Goal: Information Seeking & Learning: Check status

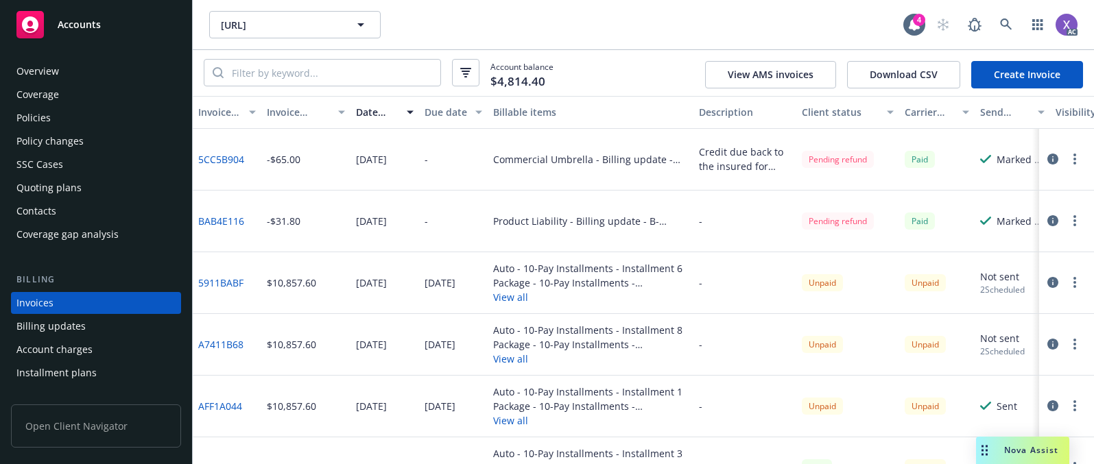
click at [757, 285] on div "-" at bounding box center [744, 283] width 103 height 62
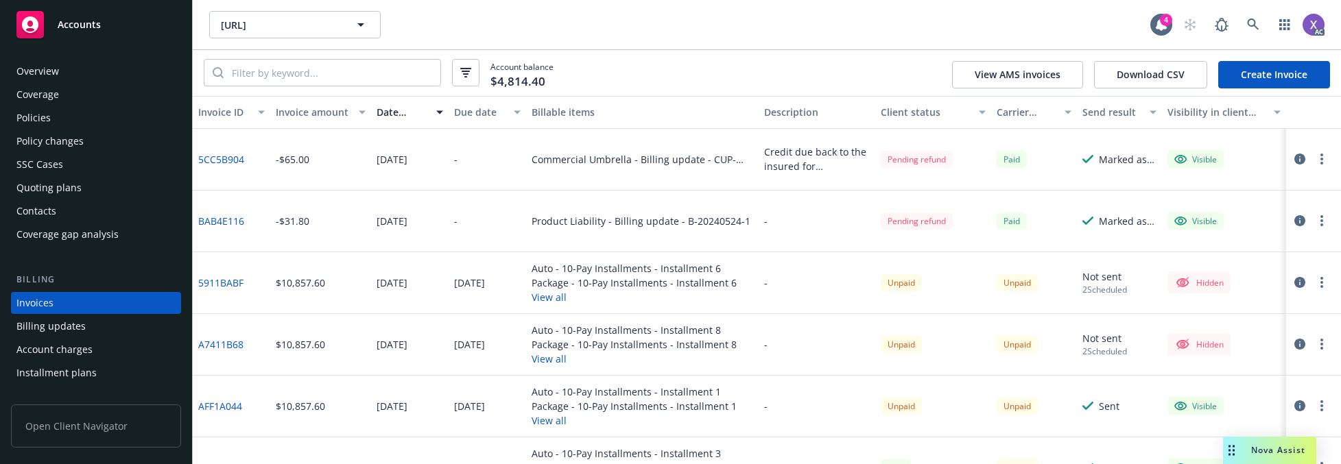
click at [671, 248] on div "Product Liability - Billing update - B-20240524-1" at bounding box center [642, 222] width 233 height 62
drag, startPoint x: 1075, startPoint y: 18, endPoint x: 1144, endPoint y: -2, distance: 72.1
click at [1093, 0] on html "Accounts Overview Coverage Policies Policy changes SSC Cases Quoting plans Cont…" at bounding box center [670, 232] width 1341 height 464
drag, startPoint x: 1260, startPoint y: 36, endPoint x: 1256, endPoint y: 29, distance: 8.6
click at [1093, 29] on span at bounding box center [1252, 24] width 27 height 27
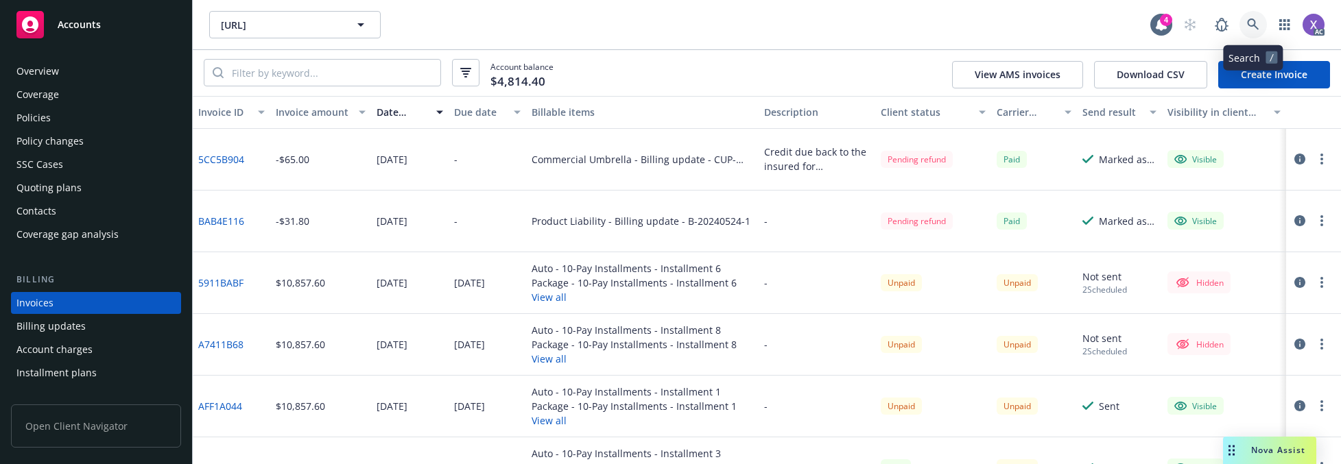
drag, startPoint x: 1256, startPoint y: 27, endPoint x: 1249, endPoint y: 26, distance: 7.0
click at [1093, 26] on icon at bounding box center [1253, 25] width 12 height 12
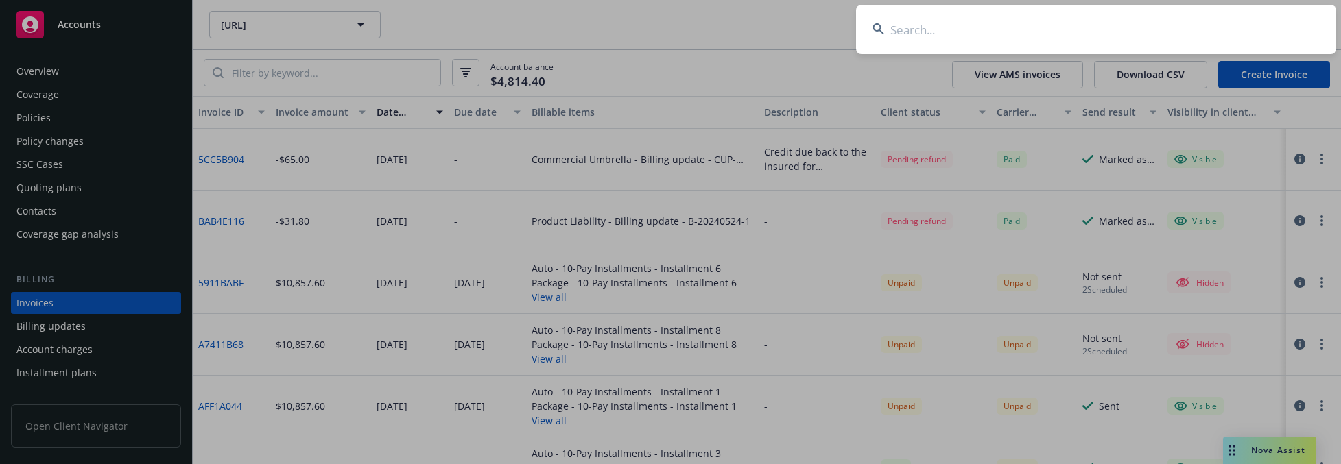
click at [1093, 32] on input at bounding box center [1096, 29] width 480 height 49
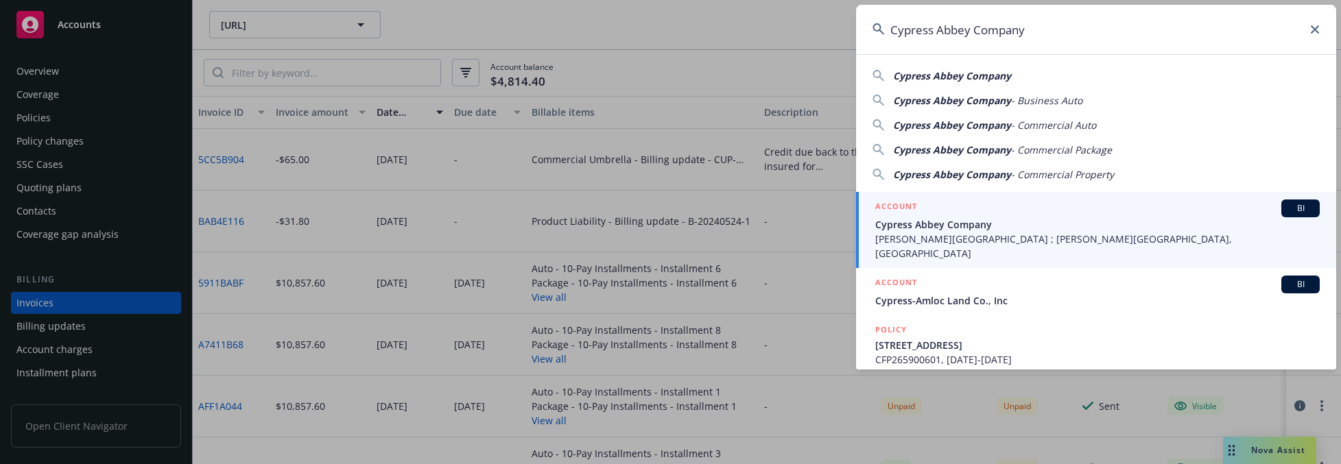
type input "Cypress Abbey Company"
click at [935, 226] on span "Cypress Abbey Company" at bounding box center [1097, 224] width 444 height 14
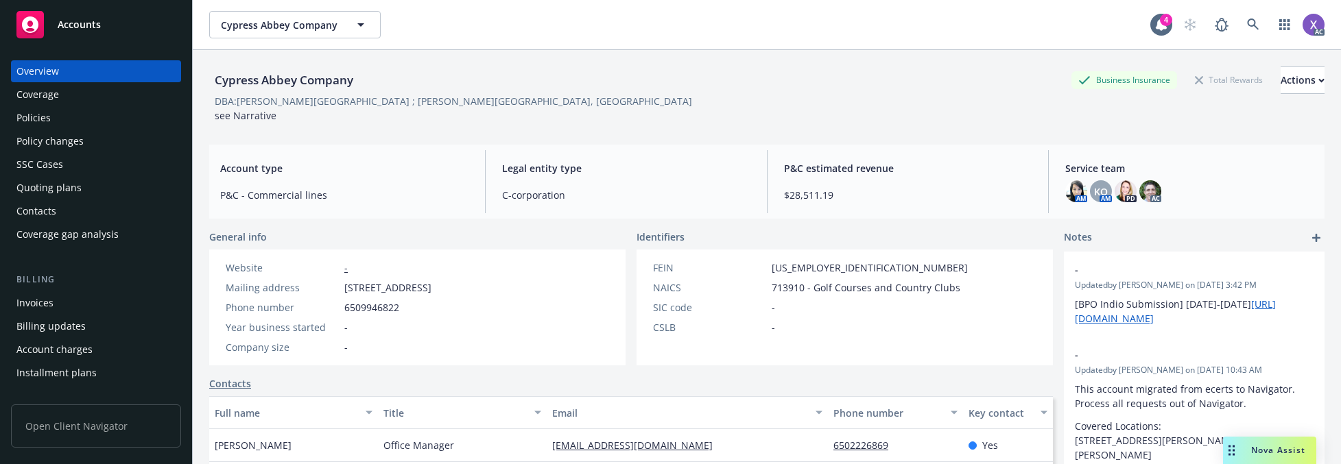
click at [56, 307] on div "Invoices" at bounding box center [95, 303] width 159 height 22
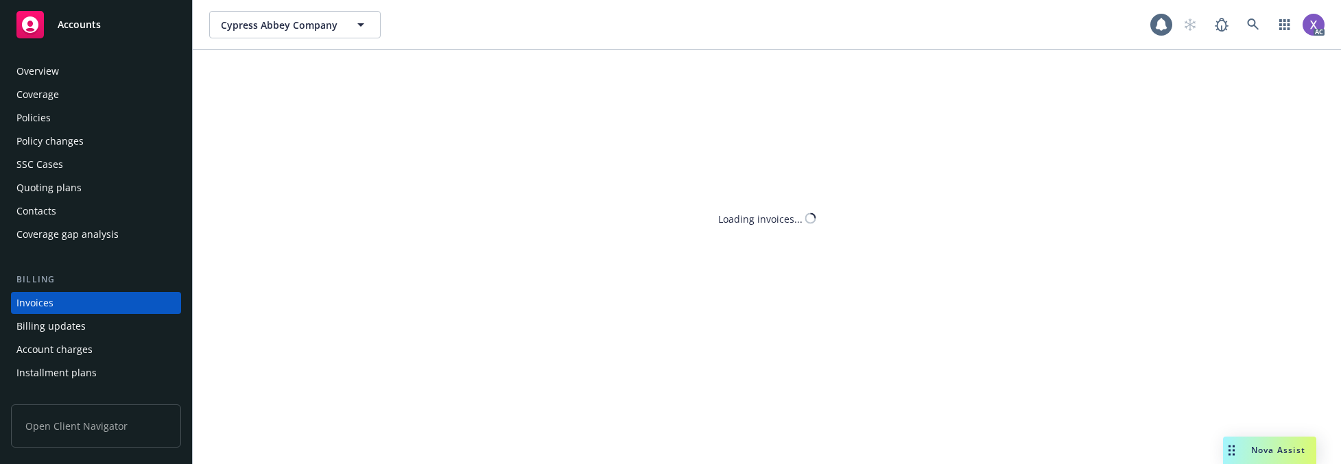
scroll to position [49, 0]
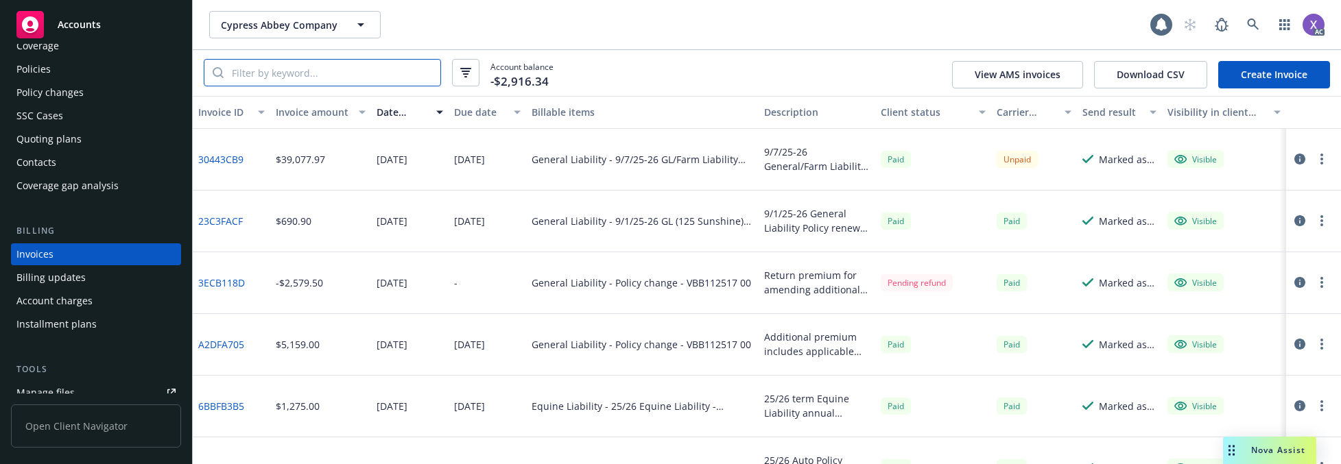
click at [376, 80] on input "search" at bounding box center [332, 73] width 217 height 26
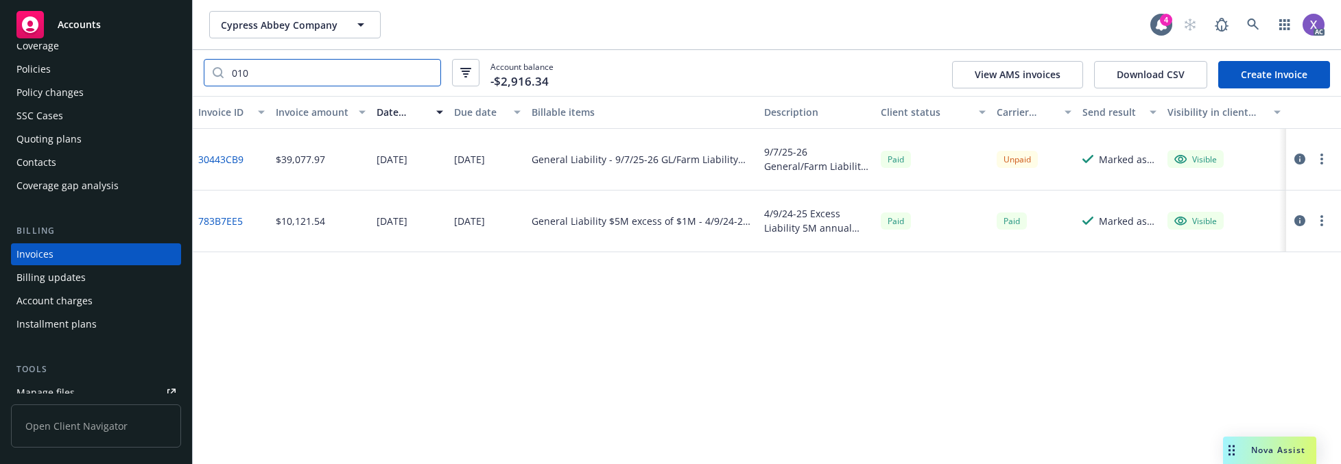
type input "010"
click at [225, 162] on link "30443CB9" at bounding box center [220, 159] width 45 height 14
click at [1093, 21] on link at bounding box center [1252, 24] width 27 height 27
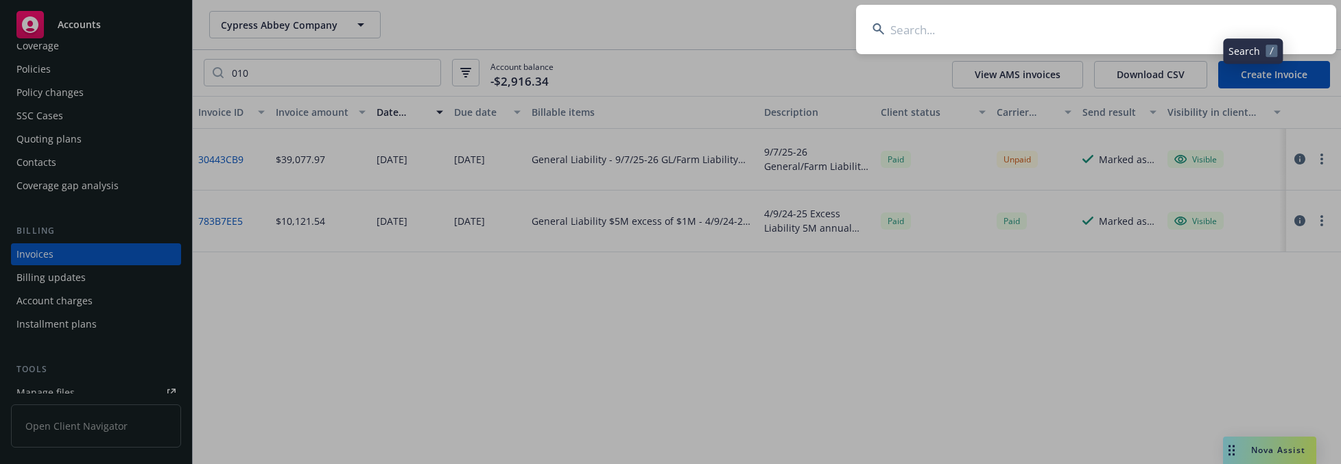
click at [1093, 35] on input at bounding box center [1096, 29] width 480 height 49
click at [1093, 34] on input "Virsec System" at bounding box center [1096, 29] width 480 height 49
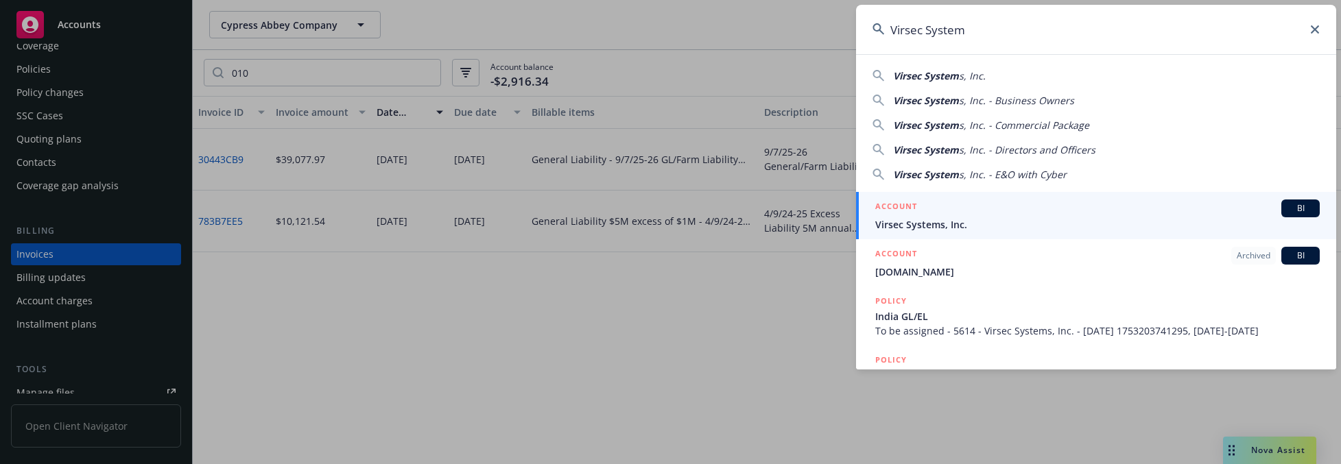
type input "Virsec System"
click at [937, 232] on link "ACCOUNT BI Virsec Systems, Inc." at bounding box center [1096, 215] width 480 height 47
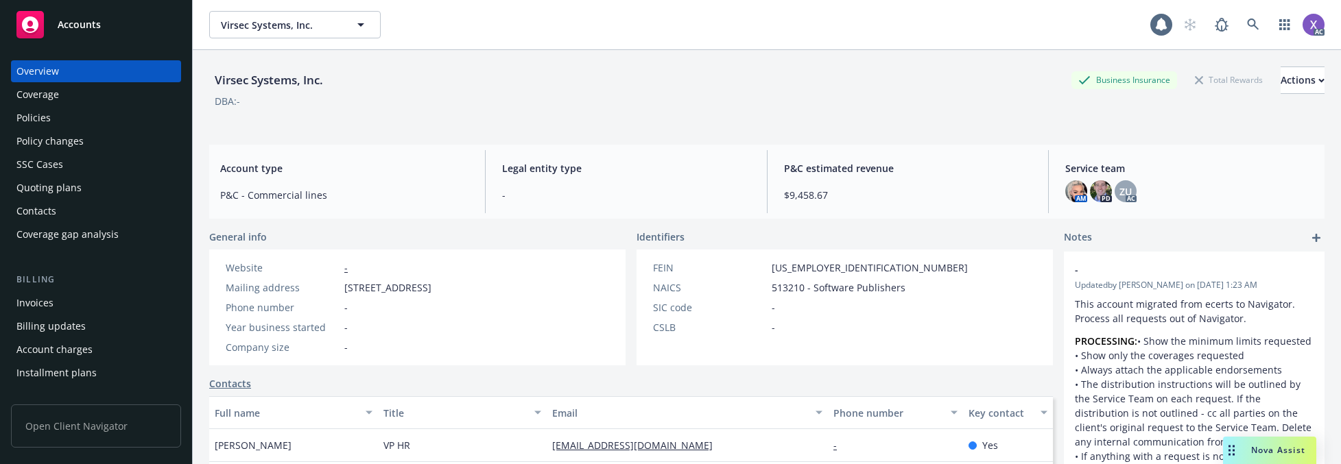
click at [35, 300] on div "Invoices" at bounding box center [34, 303] width 37 height 22
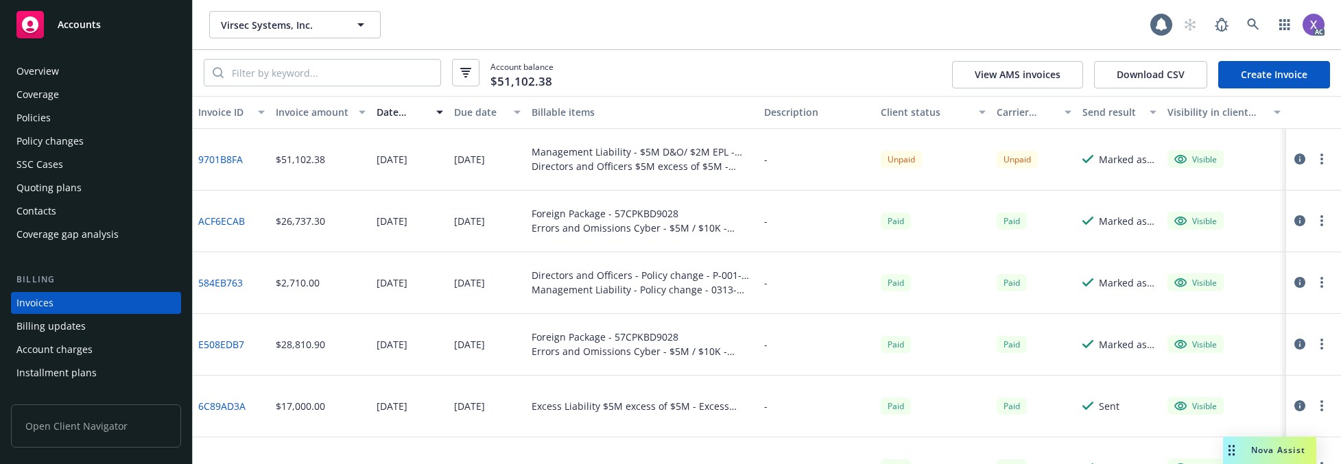
scroll to position [49, 0]
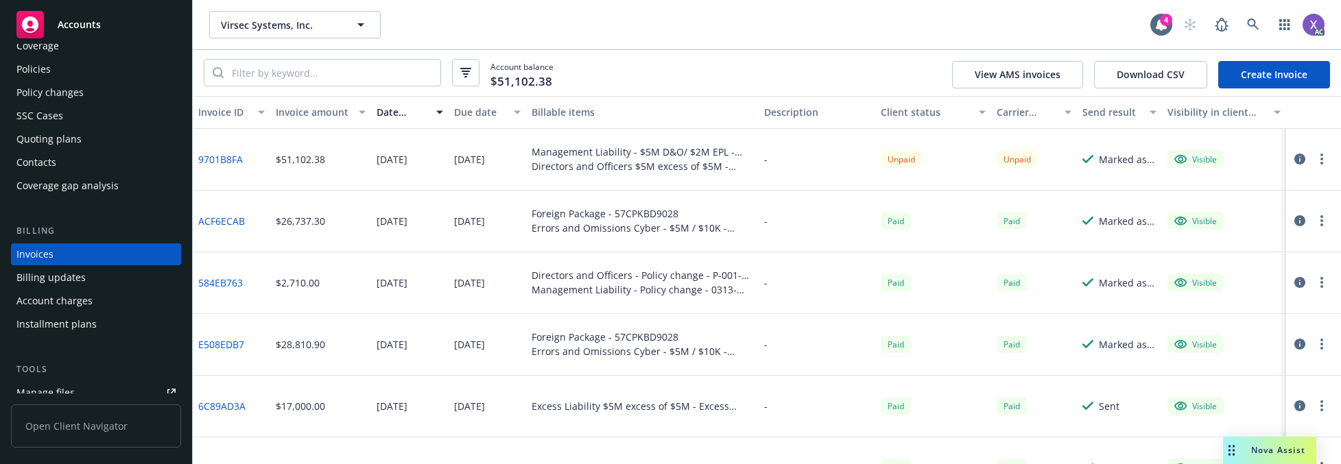
drag, startPoint x: 739, startPoint y: 112, endPoint x: 499, endPoint y: 139, distance: 242.3
click at [504, 141] on div "Invoice ID Invoice amount Date issued Due date Billable items Description Clien…" at bounding box center [767, 280] width 1148 height 368
click at [352, 81] on input "search" at bounding box center [332, 73] width 217 height 26
paste input "P0010"
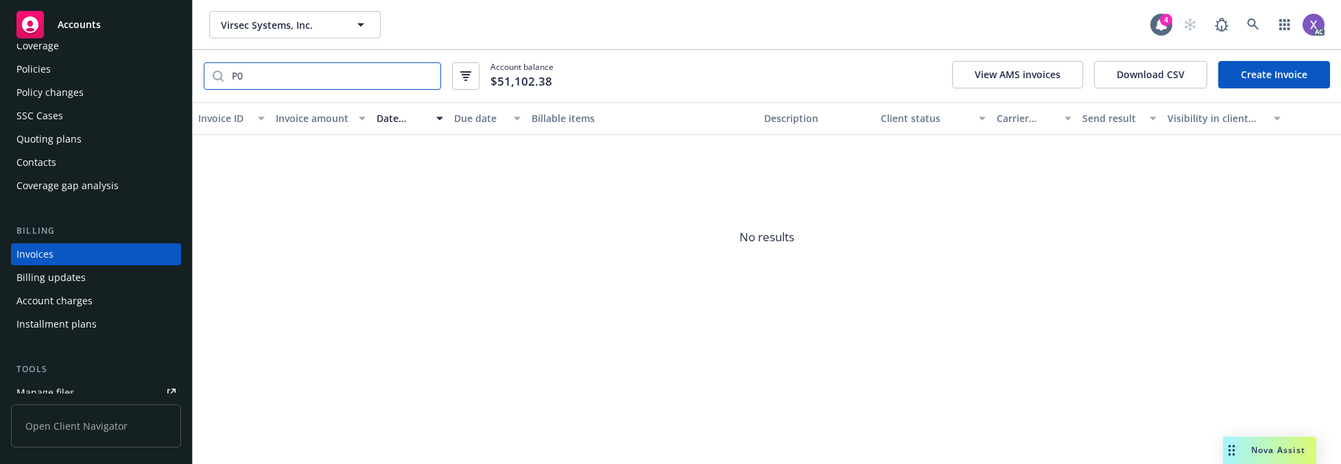
type input "P"
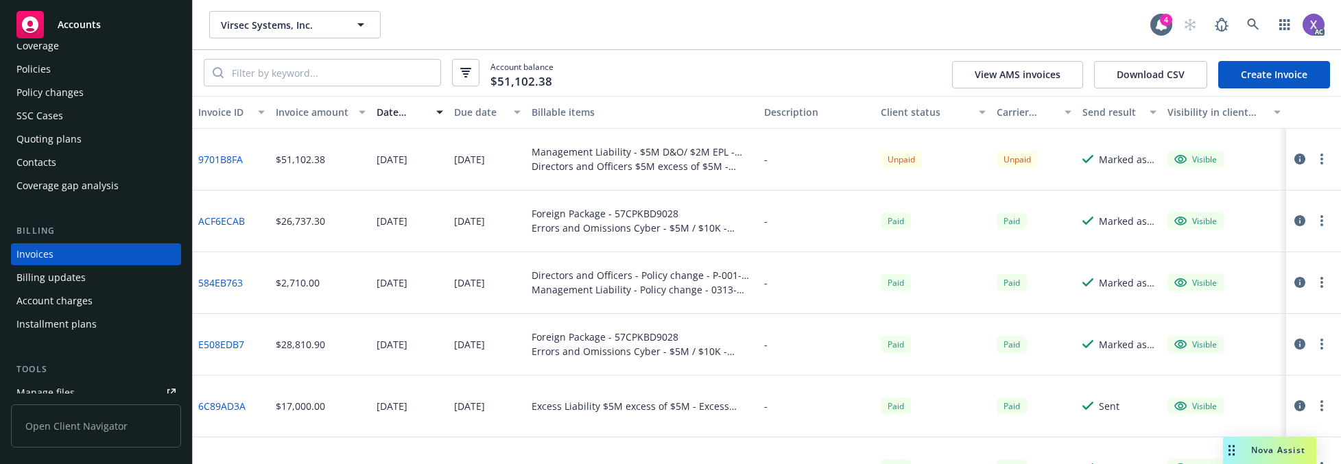
click at [233, 159] on link "9701B8FA" at bounding box center [220, 159] width 45 height 14
click at [53, 122] on div "SSC Cases" at bounding box center [39, 116] width 47 height 22
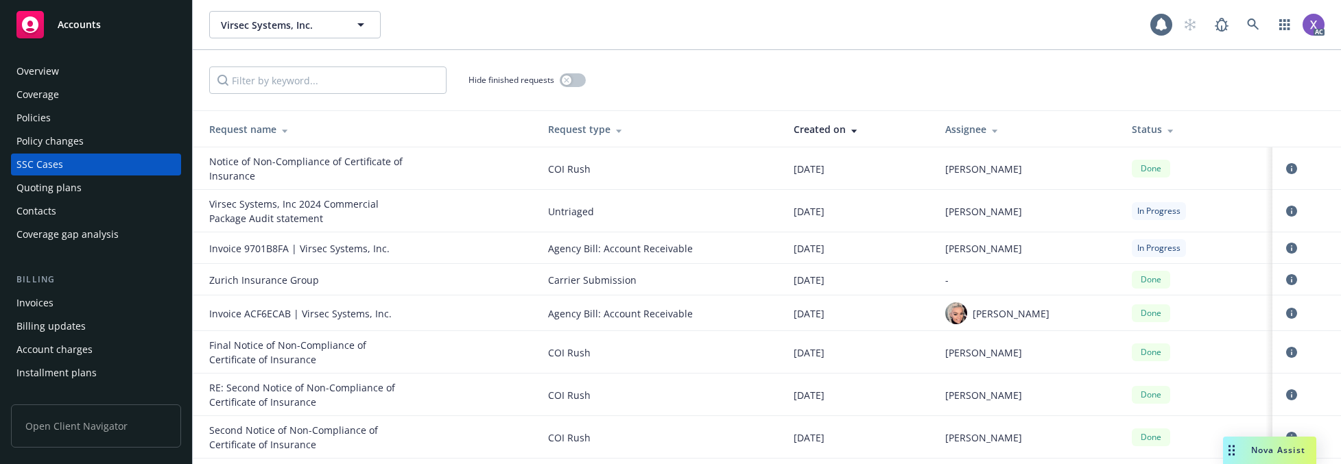
click at [46, 115] on div "Policies" at bounding box center [33, 118] width 34 height 22
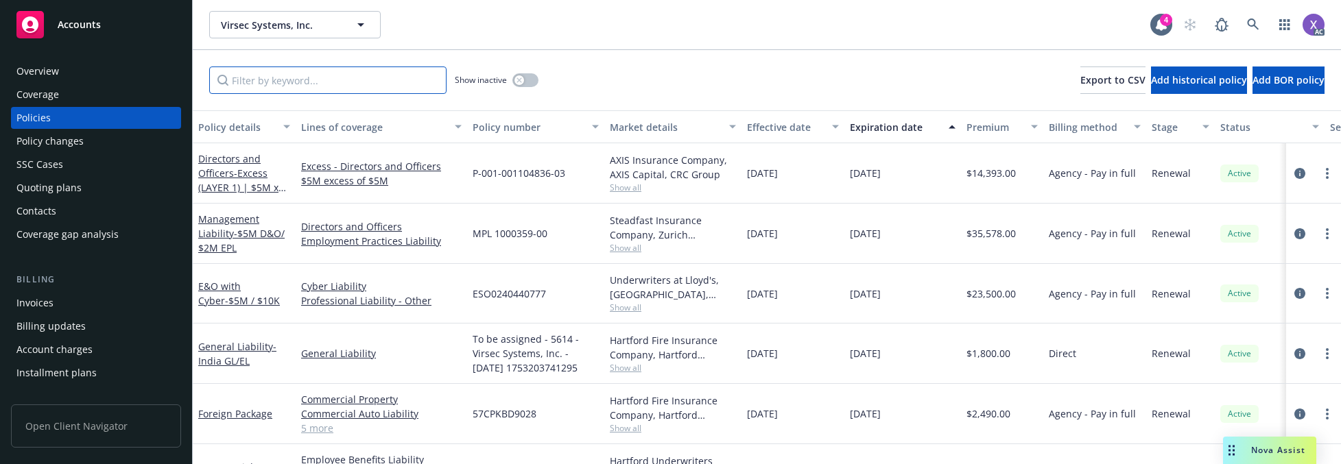
click at [265, 71] on input "Filter by keyword..." at bounding box center [327, 80] width 237 height 27
paste input "P-001-001104836-"
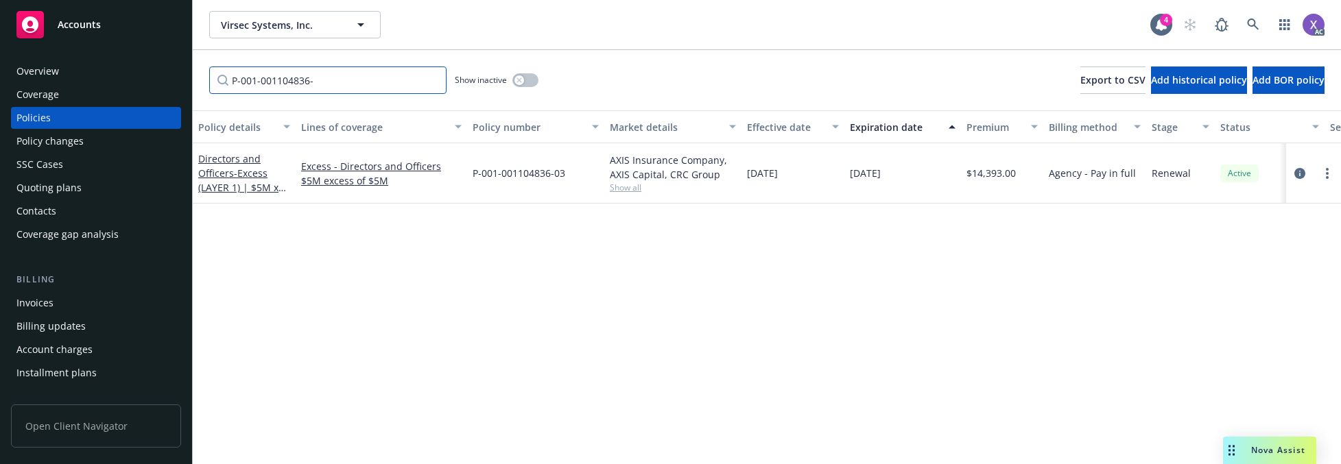
type input "P-001-001104836-"
click at [1093, 239] on div "Policy details Lines of coverage Policy number Market details Effective date Ex…" at bounding box center [767, 287] width 1148 height 354
drag, startPoint x: 985, startPoint y: 326, endPoint x: 951, endPoint y: 341, distance: 37.2
click at [981, 328] on div "Policy details Lines of coverage Policy number Market details Effective date Ex…" at bounding box center [767, 287] width 1148 height 354
drag, startPoint x: 1261, startPoint y: 25, endPoint x: 1250, endPoint y: 31, distance: 12.0
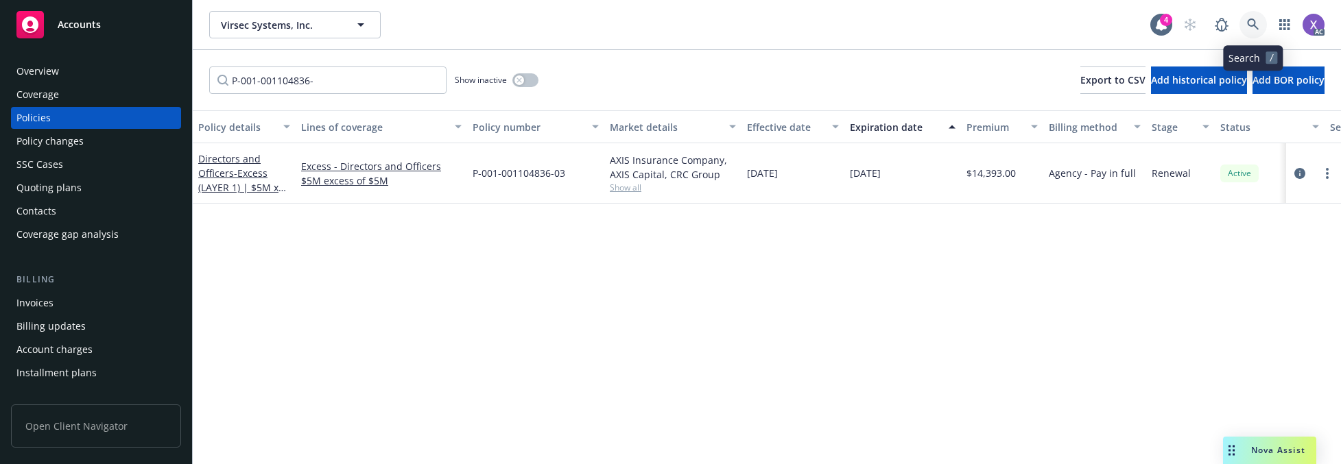
click at [1093, 31] on link at bounding box center [1252, 24] width 27 height 27
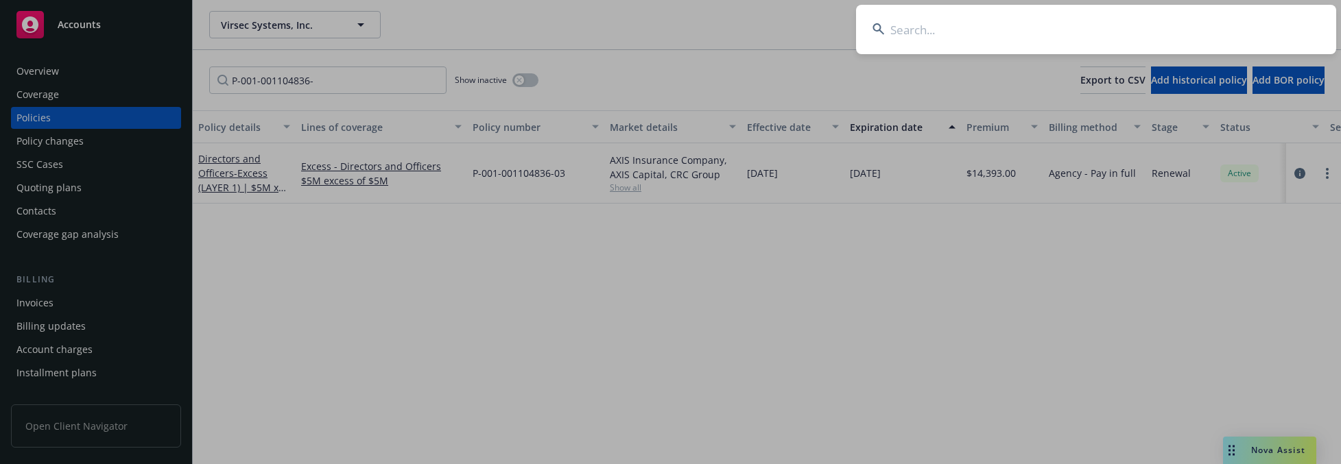
click at [1017, 42] on input at bounding box center [1096, 29] width 480 height 49
click at [1017, 42] on input "MILTENYI BIOTEC" at bounding box center [1096, 29] width 480 height 49
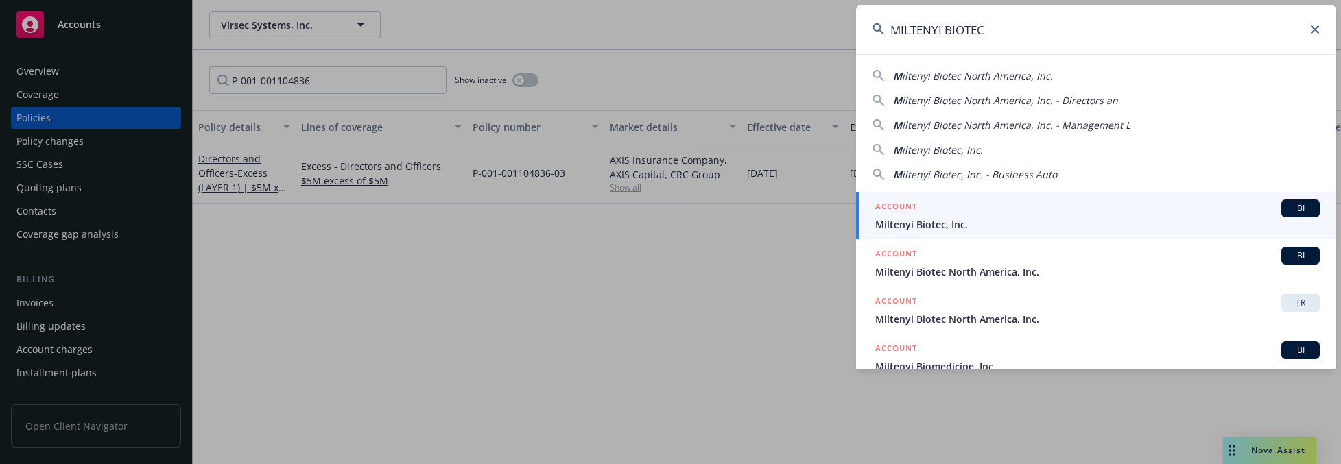
type input "MILTENYI BIOTEC"
click at [973, 219] on span "Miltenyi Biotec, Inc." at bounding box center [1097, 224] width 444 height 14
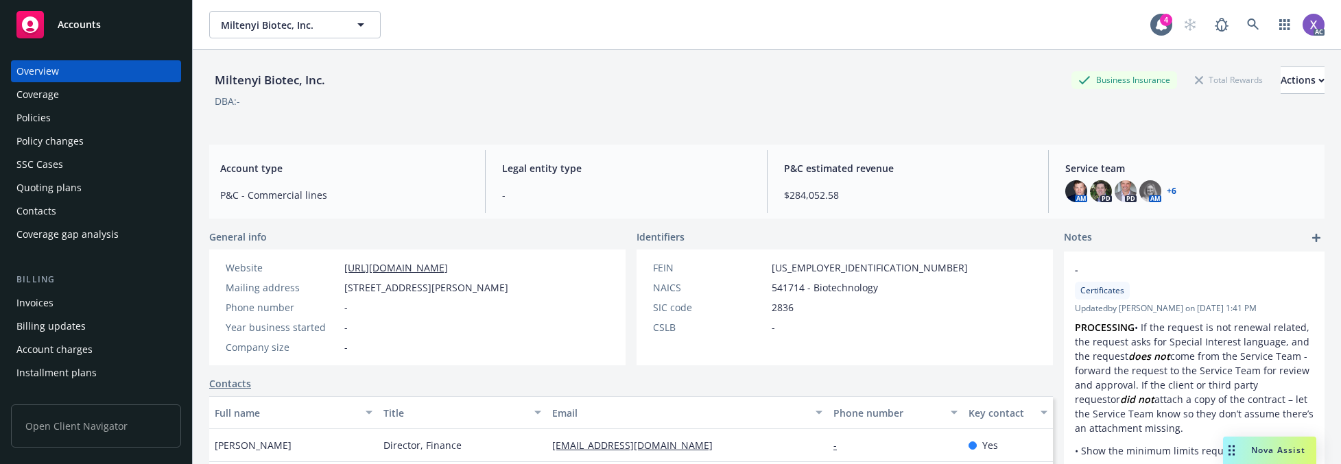
click at [29, 300] on div "Invoices" at bounding box center [34, 303] width 37 height 22
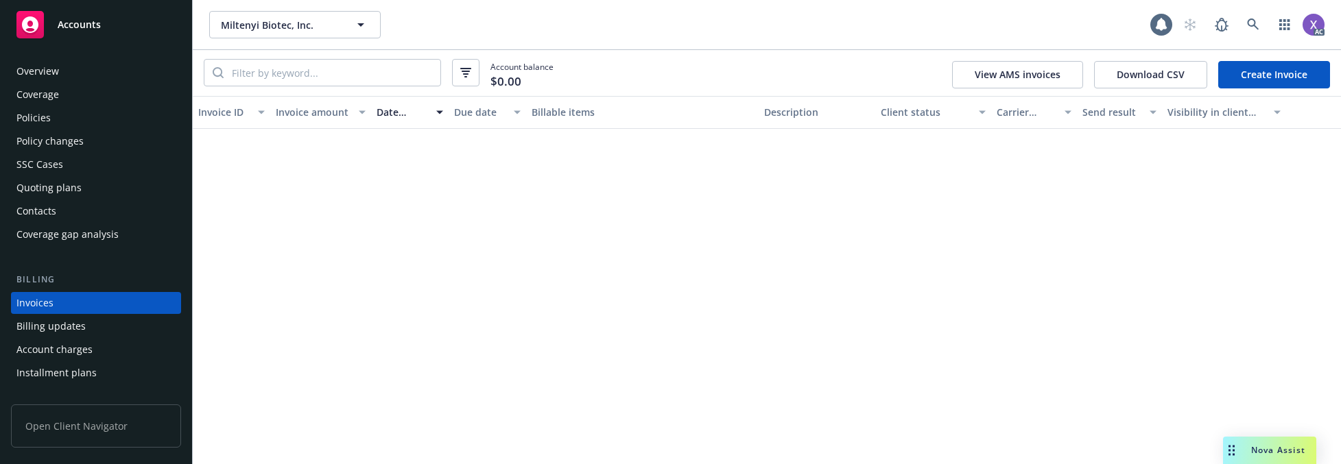
scroll to position [49, 0]
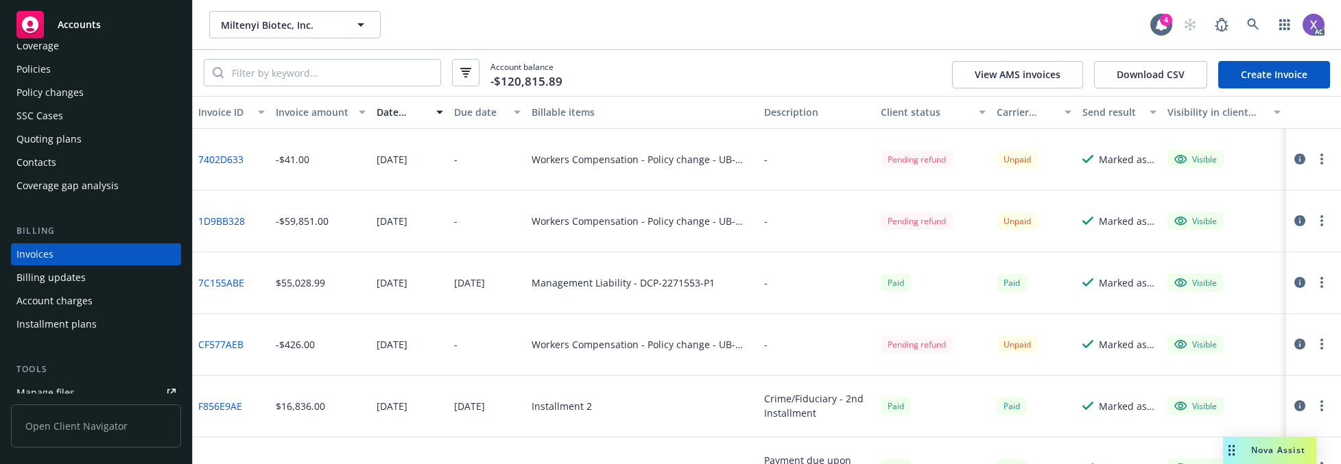
click at [225, 225] on link "1D9BB328" at bounding box center [221, 221] width 47 height 14
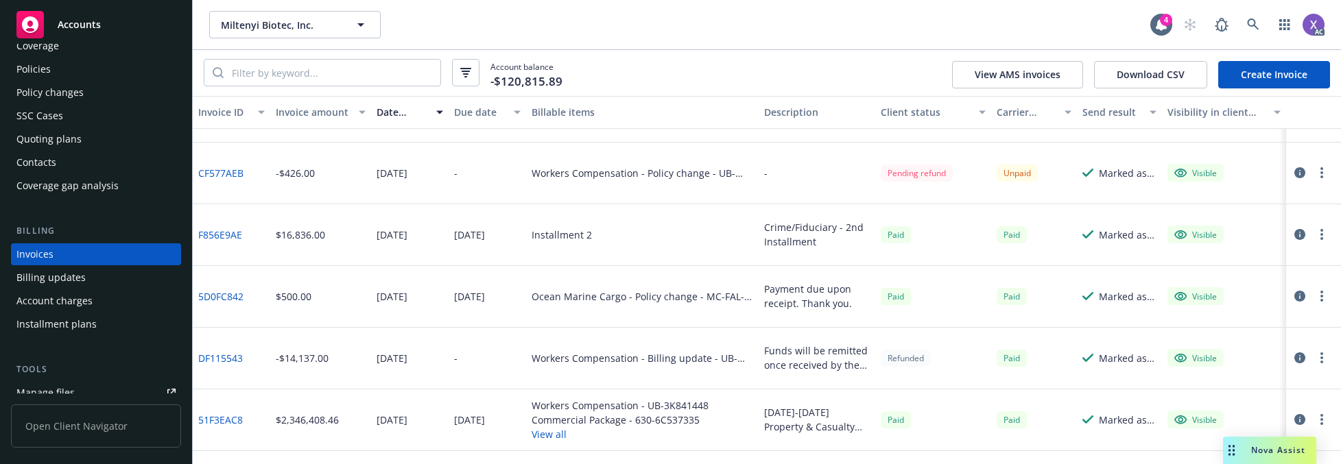
scroll to position [0, 0]
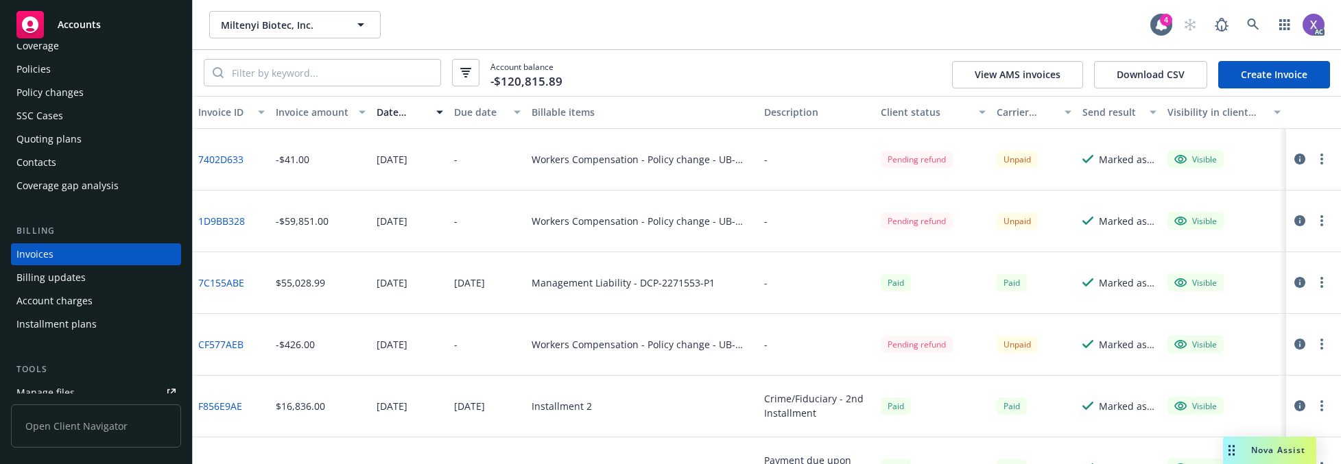
click at [38, 71] on div "Policies" at bounding box center [33, 69] width 34 height 22
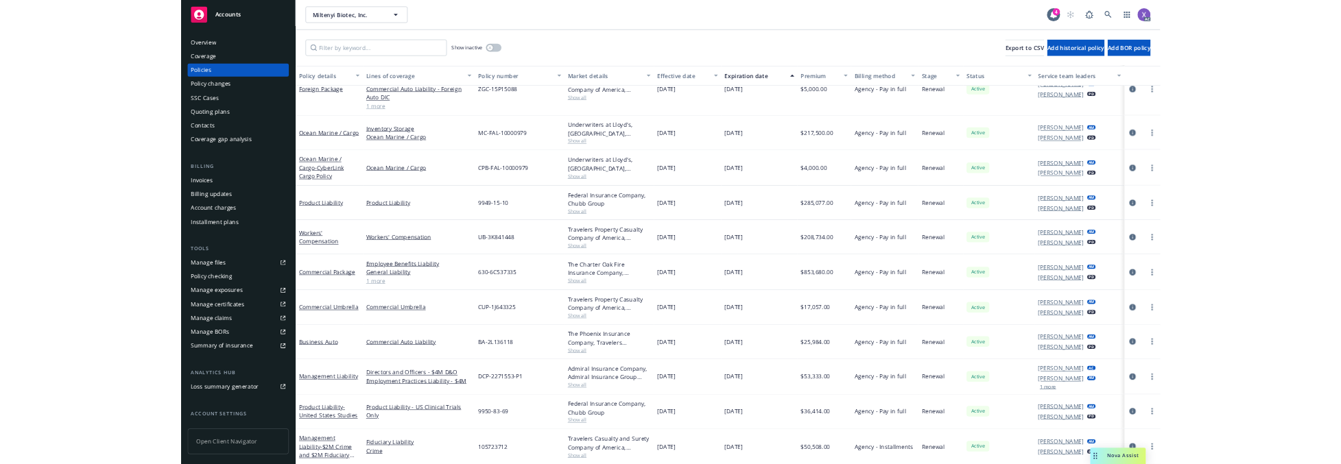
scroll to position [75, 0]
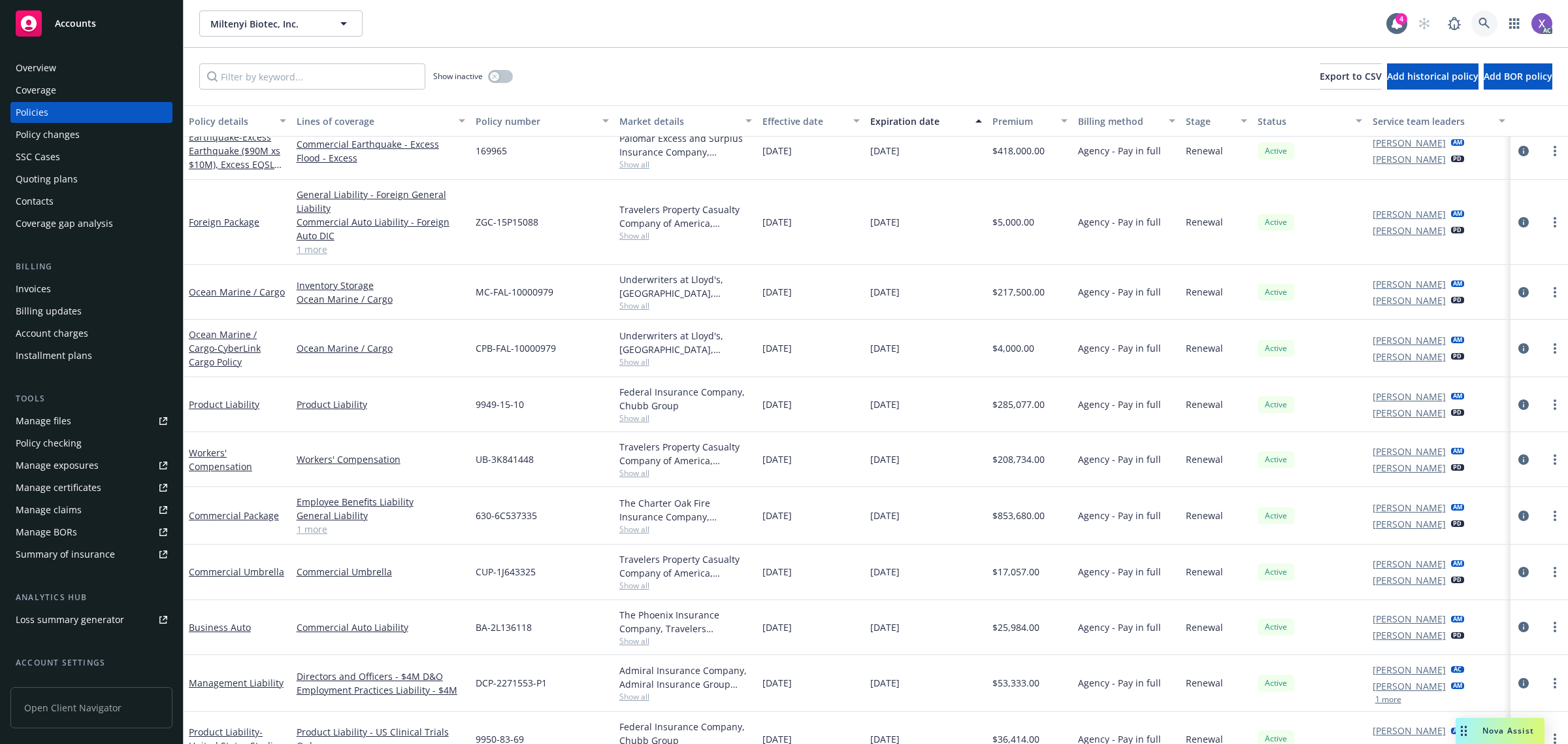
click at [1041, 20] on link at bounding box center [1484, 23] width 26 height 26
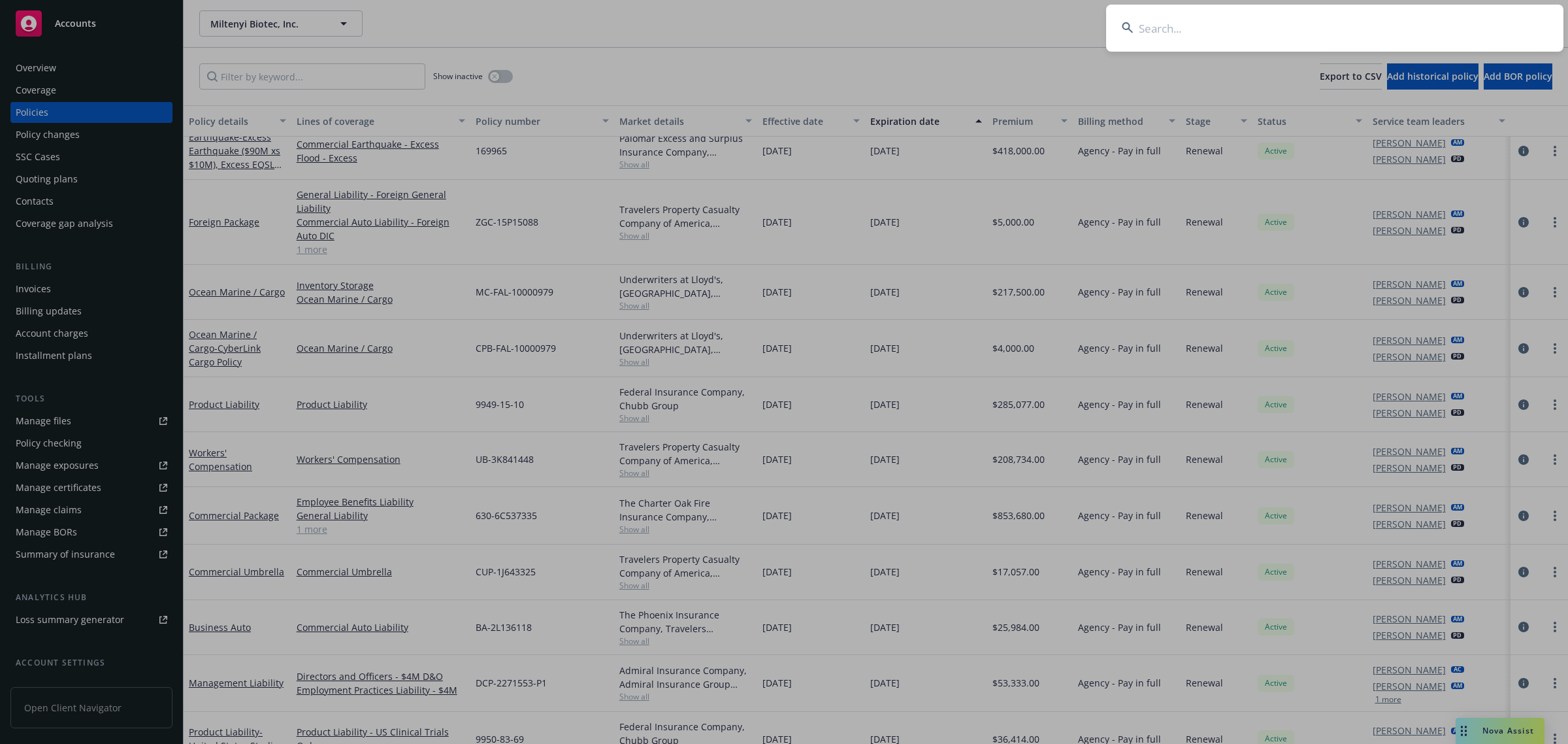
click at [1041, 18] on input at bounding box center [1335, 28] width 457 height 47
click at [1041, 25] on input at bounding box center [1335, 28] width 457 height 47
type input "E0F64715"
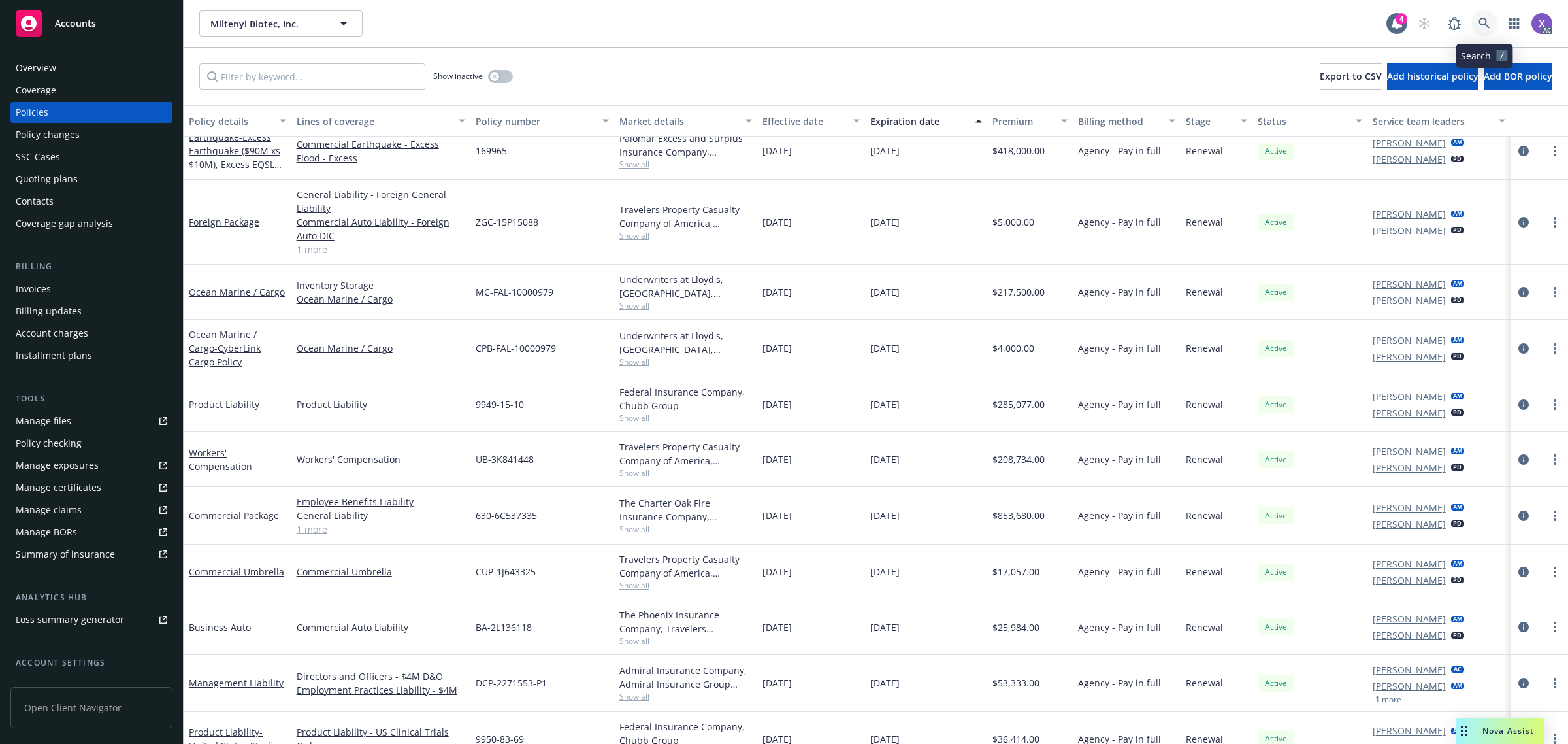
click at [1041, 24] on icon at bounding box center [1484, 24] width 11 height 11
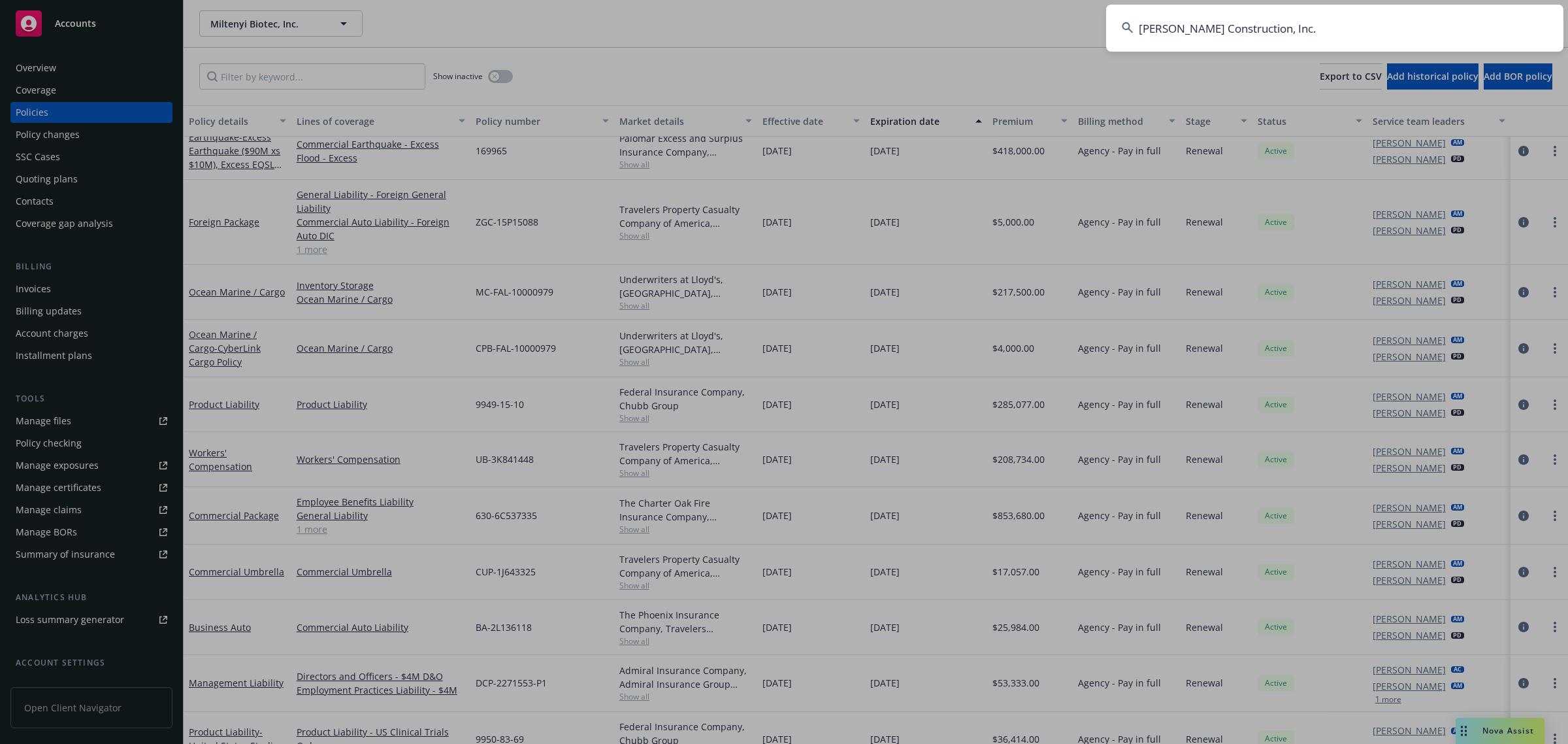
click at [1041, 32] on input "[PERSON_NAME] Construction, Inc." at bounding box center [1335, 28] width 457 height 47
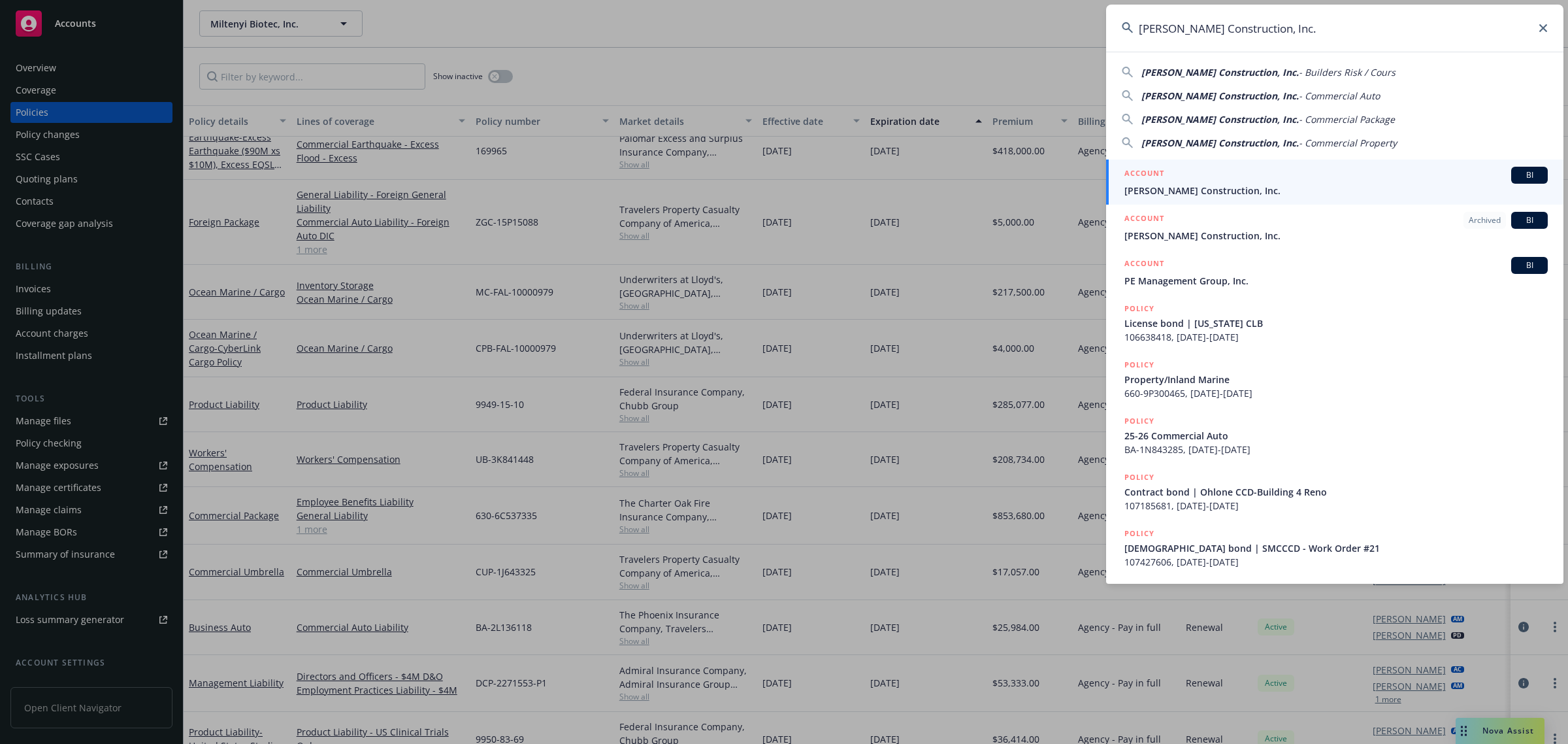
type input "[PERSON_NAME] Construction, Inc."
click at [1041, 191] on span "[PERSON_NAME] Construction, Inc." at bounding box center [1336, 191] width 423 height 13
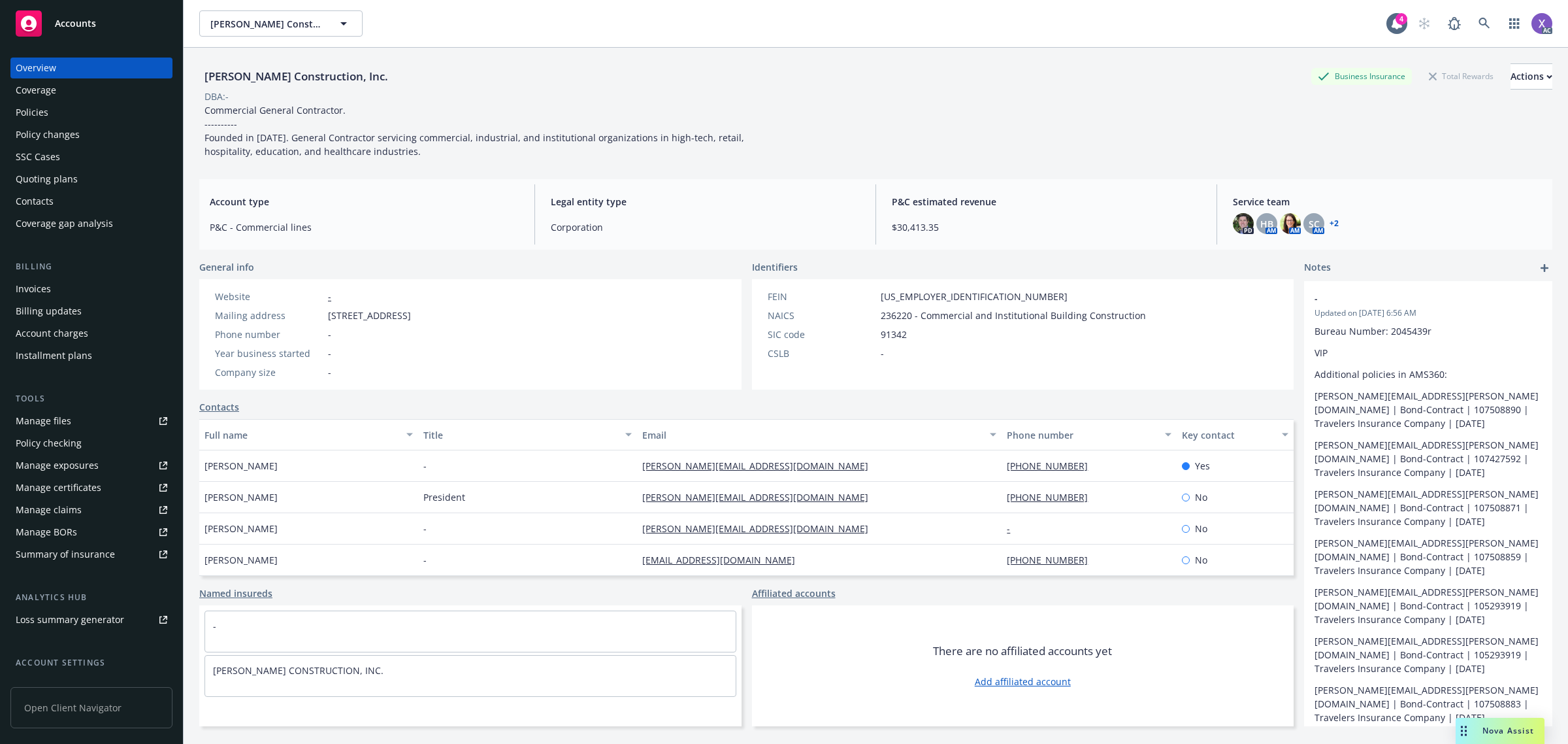
click at [36, 289] on div "Invoices" at bounding box center [32, 289] width 35 height 21
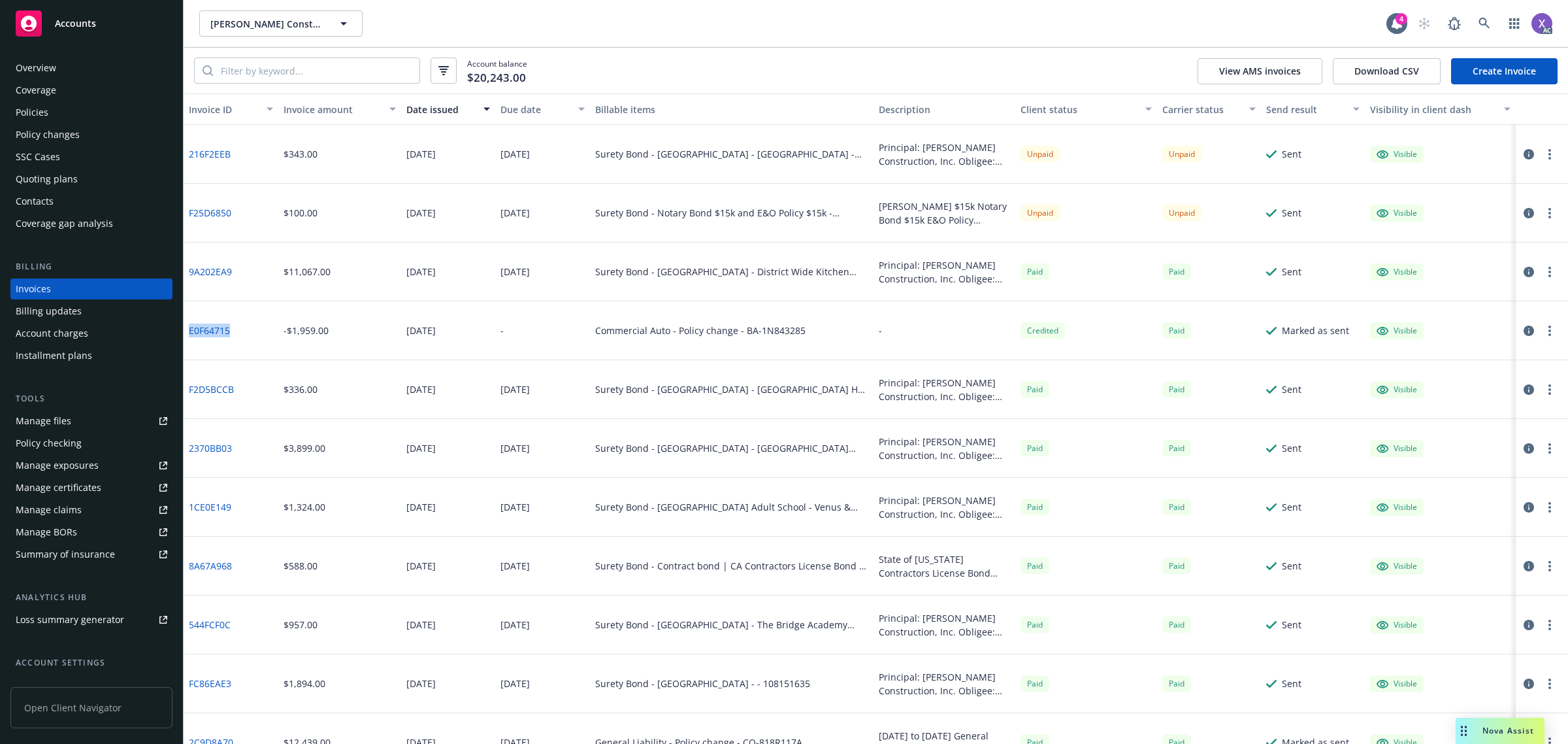
drag, startPoint x: 238, startPoint y: 335, endPoint x: 187, endPoint y: 333, distance: 51.0
click at [187, 333] on div "E0F64715" at bounding box center [231, 331] width 94 height 59
copy link "E0F64715"
click at [288, 67] on input "search" at bounding box center [316, 70] width 207 height 25
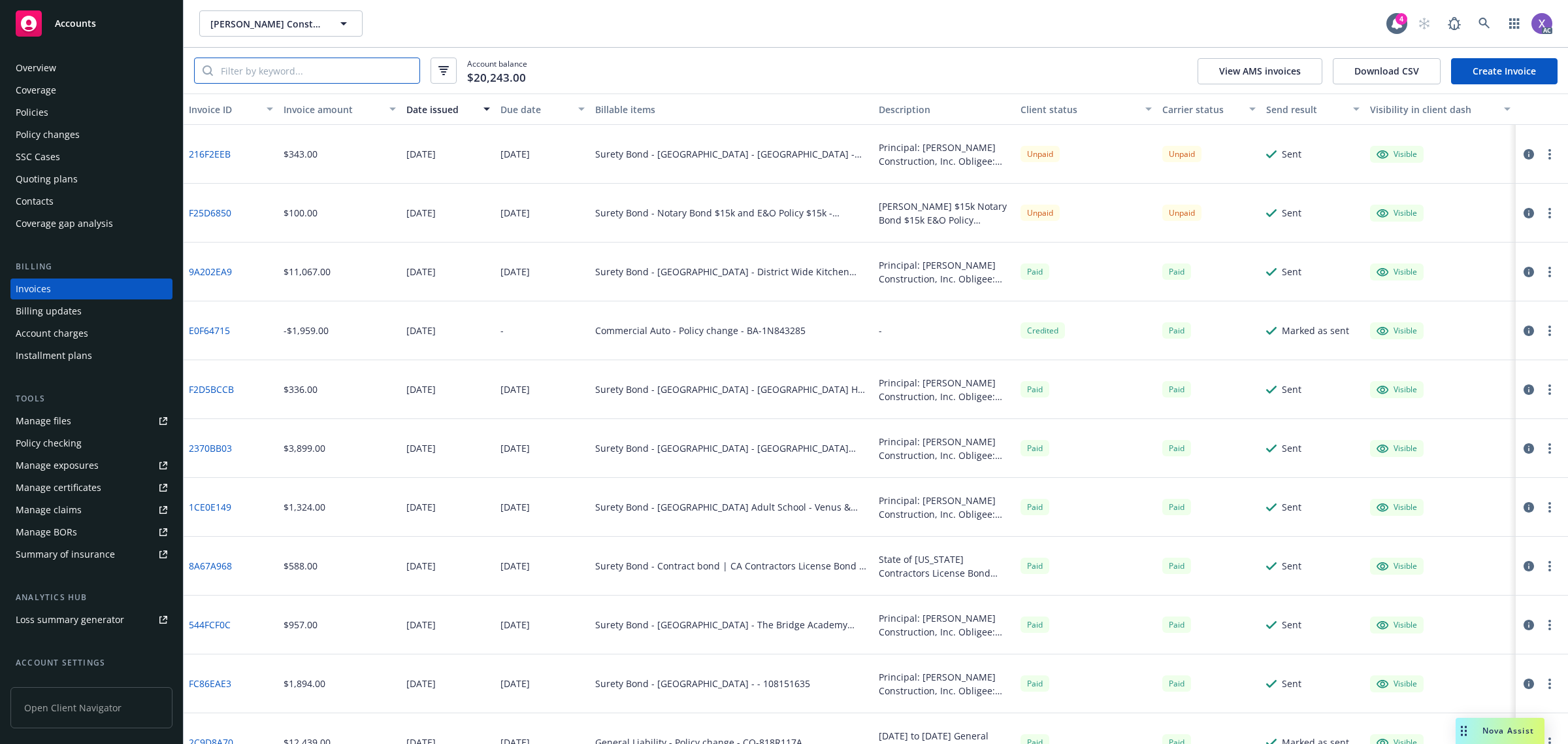
paste input "E0F64715"
type input "E0F64715"
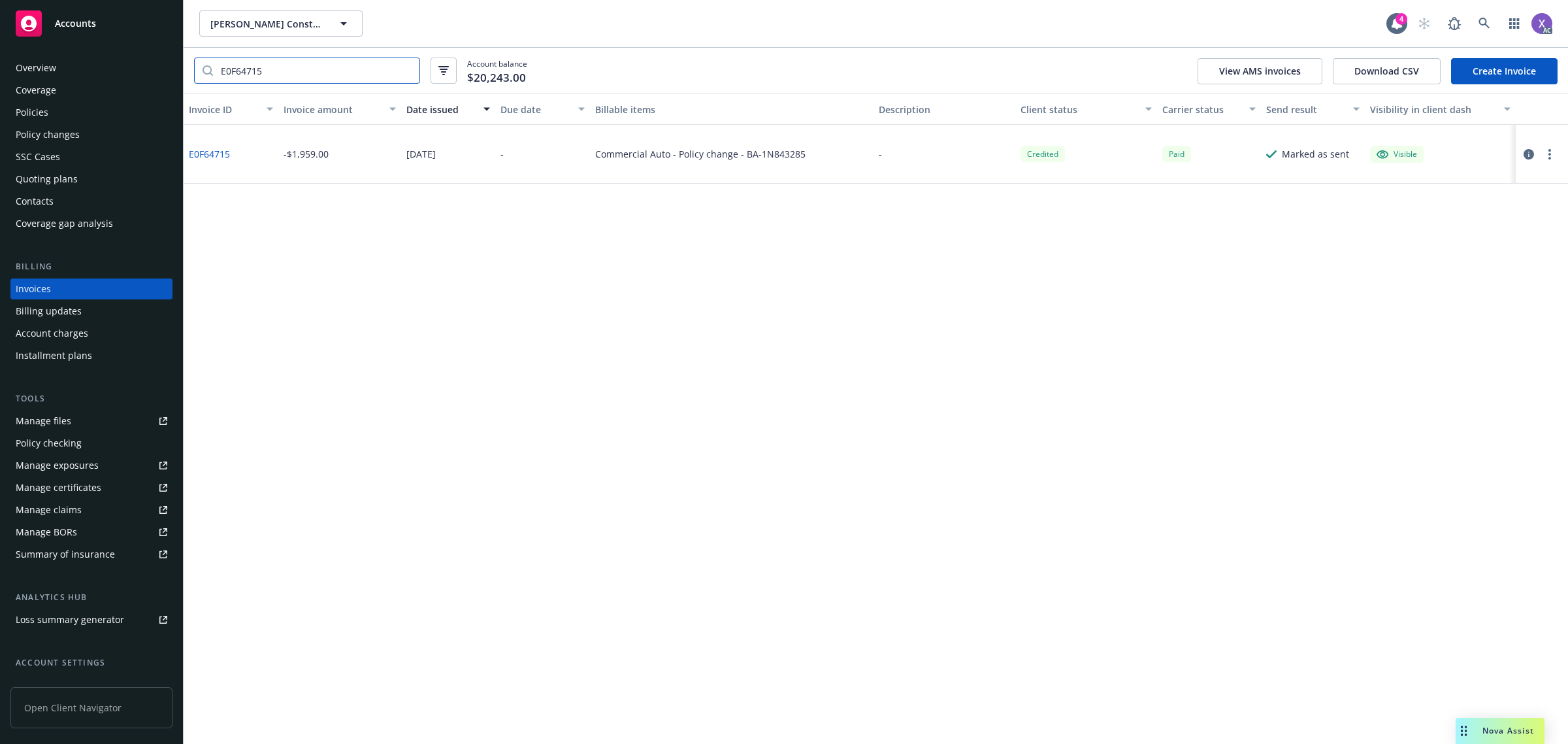
drag, startPoint x: 284, startPoint y: 79, endPoint x: 207, endPoint y: 68, distance: 77.8
click at [209, 68] on div "E0F64715" at bounding box center [307, 70] width 226 height 26
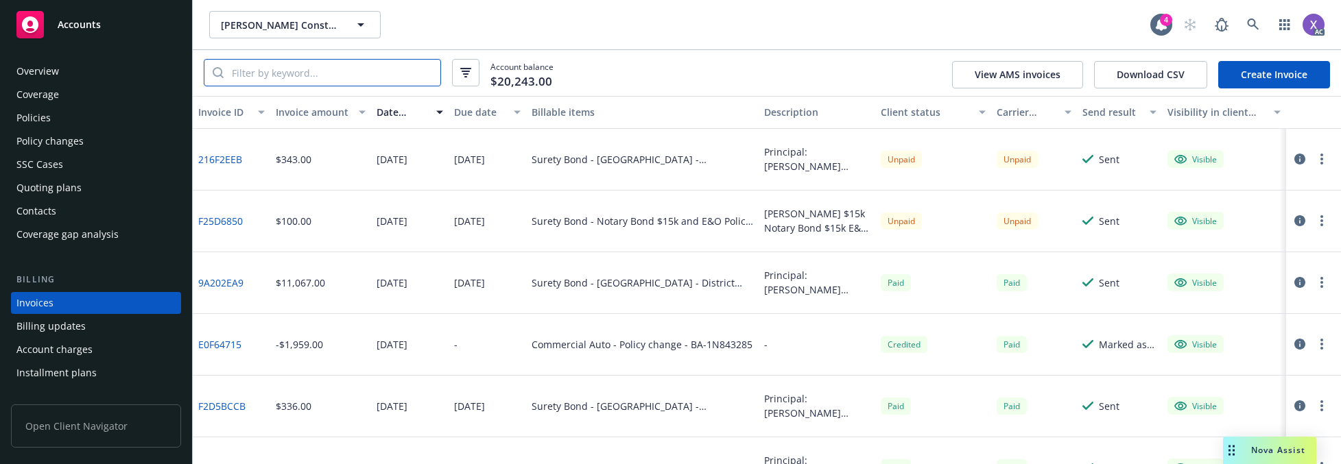
click at [289, 71] on input "search" at bounding box center [332, 73] width 217 height 26
paste input "904B68F9"
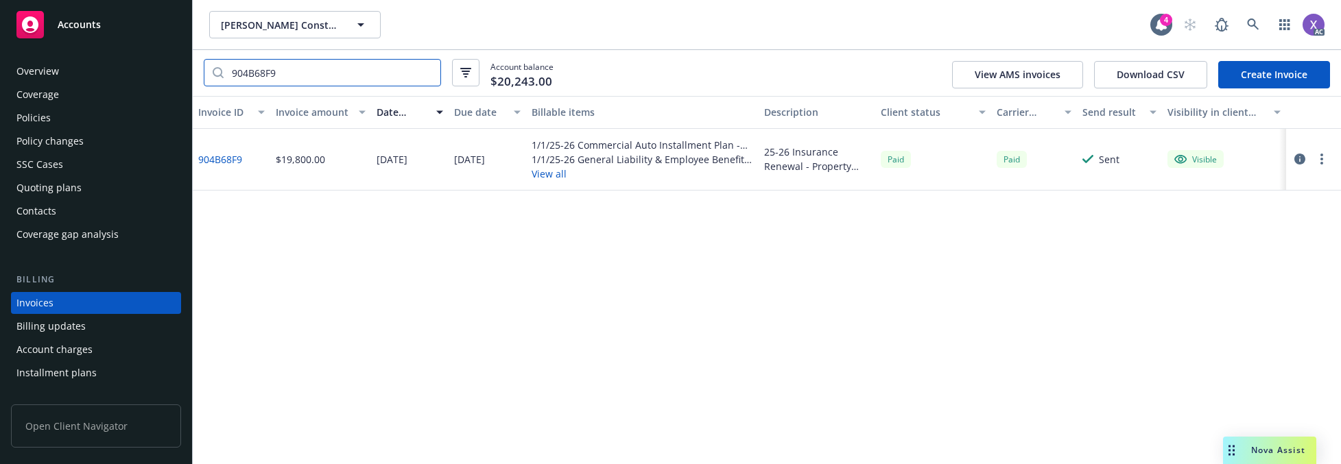
type input "904B68F9"
